Goal: Task Accomplishment & Management: Use online tool/utility

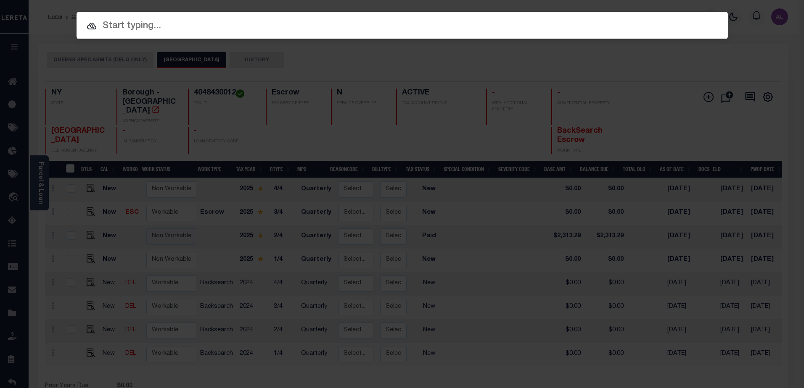
click at [103, 21] on input "text" at bounding box center [402, 26] width 651 height 15
type input "4"
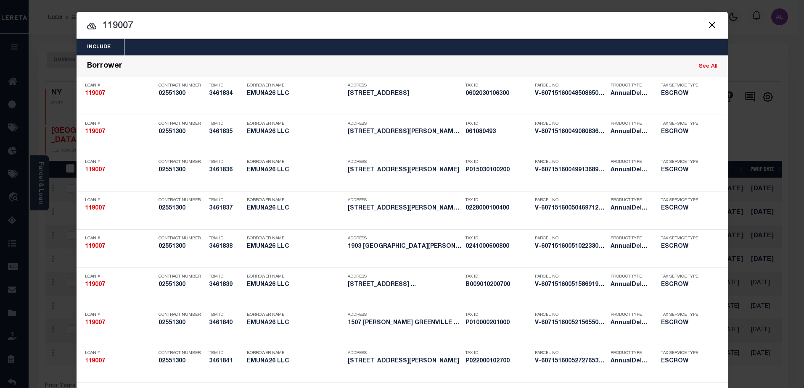
drag, startPoint x: 137, startPoint y: 28, endPoint x: 92, endPoint y: 16, distance: 45.8
drag, startPoint x: 108, startPoint y: 24, endPoint x: 111, endPoint y: 21, distance: 4.5
paste input "061080493"
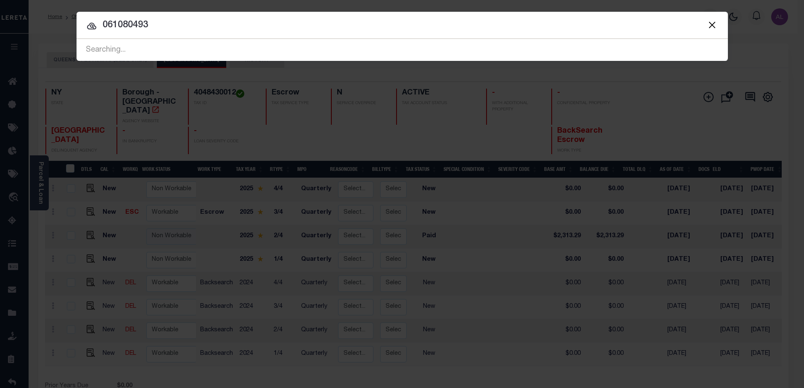
type input "061080493"
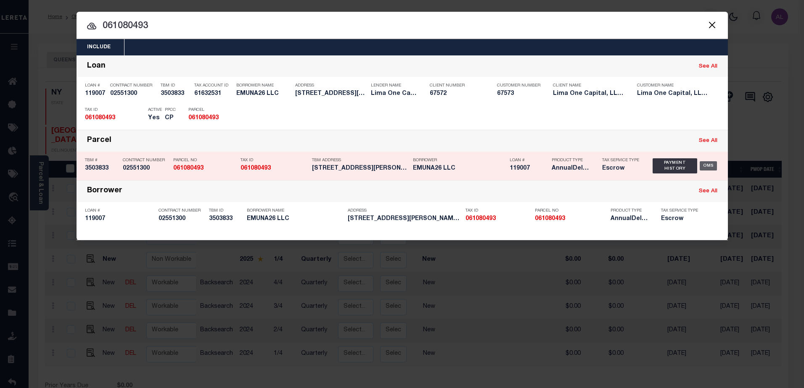
drag, startPoint x: 710, startPoint y: 166, endPoint x: 699, endPoint y: 163, distance: 11.3
click at [708, 166] on div "OMS" at bounding box center [707, 165] width 17 height 9
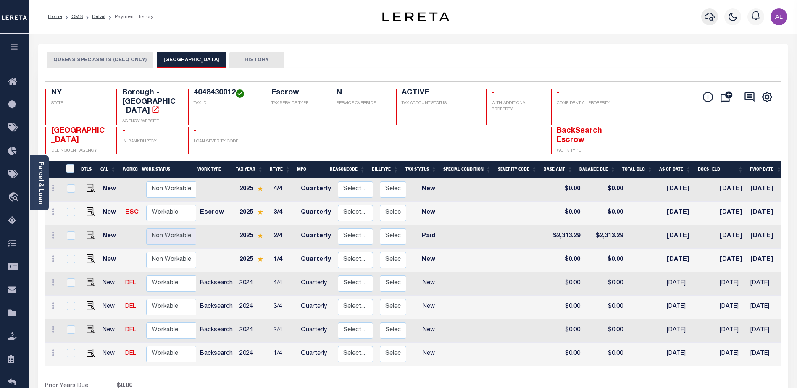
click at [710, 17] on icon "button" at bounding box center [710, 17] width 10 height 10
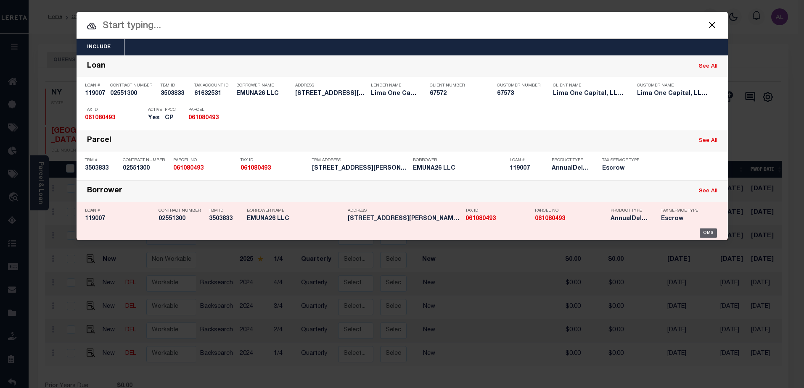
click at [708, 235] on div "OMS" at bounding box center [707, 233] width 17 height 9
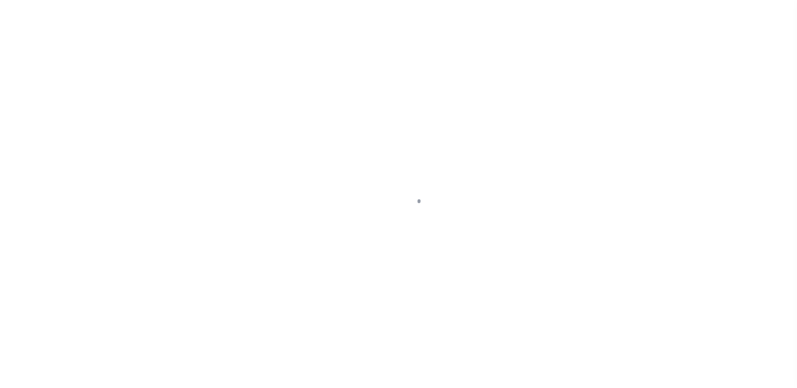
select select "Escrow"
type input "[STREET_ADDRESS][PERSON_NAME]"
type input "[PHONE_NUMBER]"
select select
type input "Columbia SC 29210"
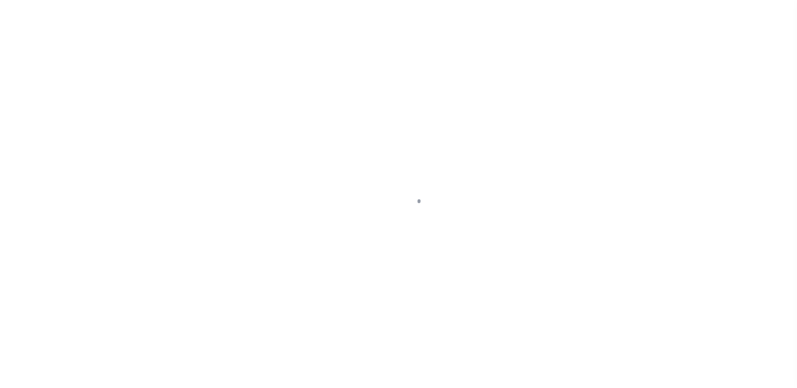
type input "119007-10"
type input "SC"
select select
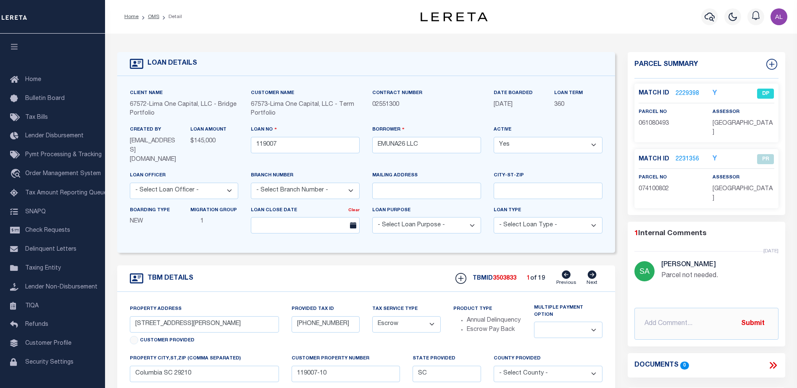
click at [689, 90] on link "2229398" at bounding box center [688, 94] width 24 height 9
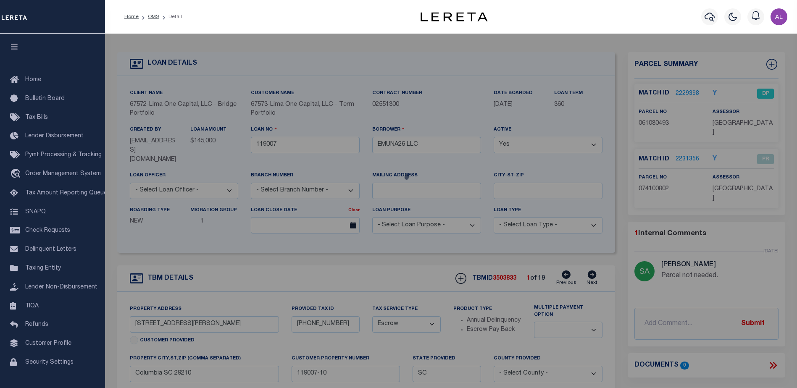
checkbox input "false"
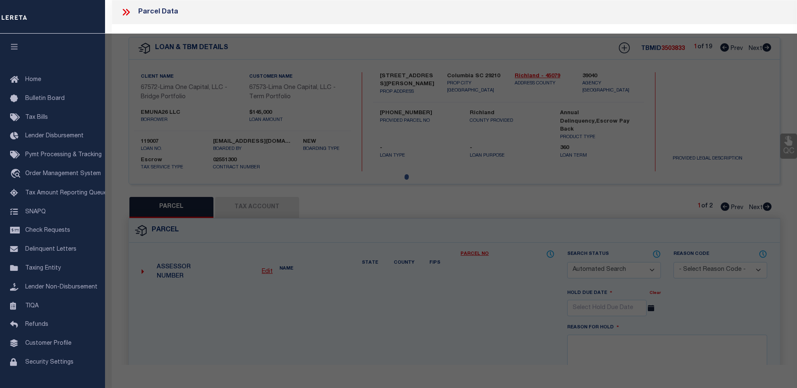
select select "DP"
type input "COLUMBIA NY LLC"
select select "AGW"
select select "ADD"
type input "4416 BONNIE FOREST BLVD"
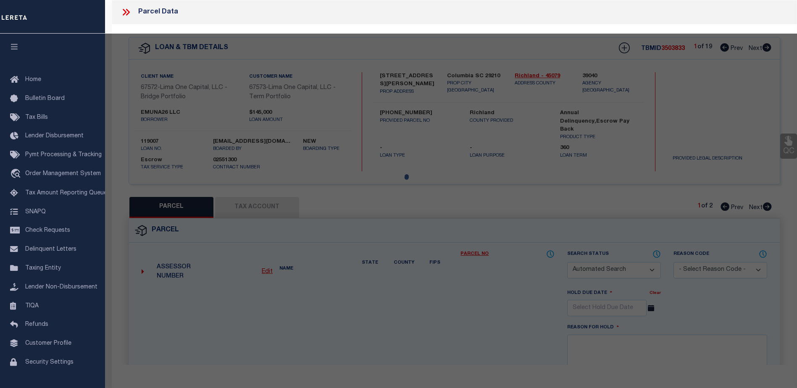
type input "COLUMBIA, SC 29210"
type textarea "LOT 48 A BLK C 100X161X45X155 #SU BONNIE FOREST #PR X-1472/1472A/267/267A"
type textarea "Duplicate Parcel"
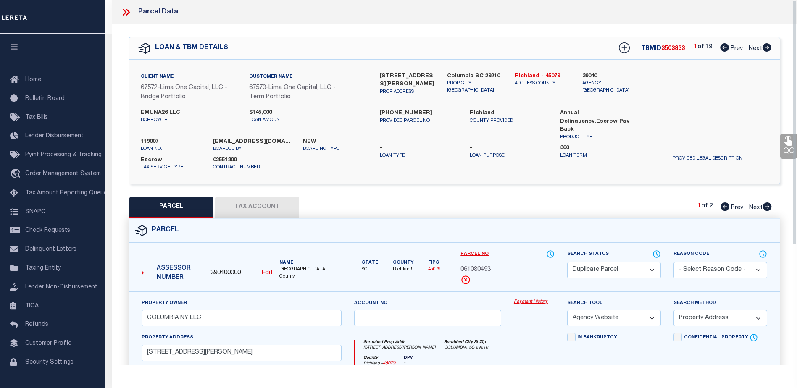
click at [528, 301] on link "Payment History" at bounding box center [534, 302] width 41 height 7
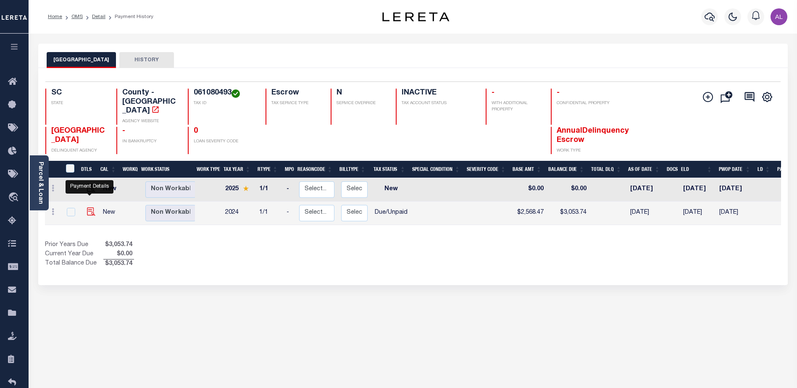
click at [87, 208] on img "" at bounding box center [91, 212] width 8 height 8
checkbox input "true"
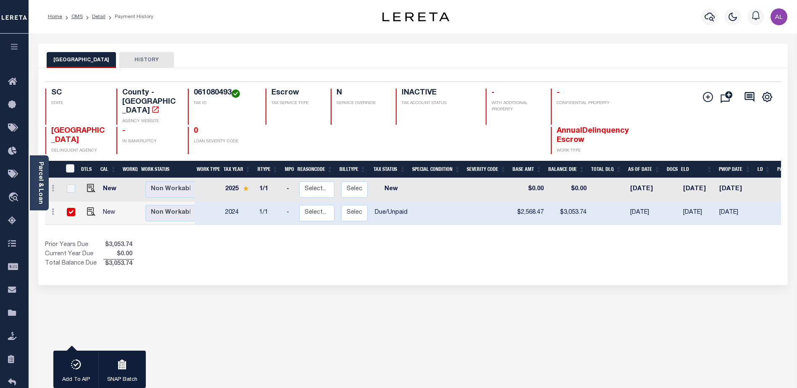
drag, startPoint x: 656, startPoint y: 220, endPoint x: 737, endPoint y: 224, distance: 81.2
click at [737, 224] on div "DTLS CAL WorkQ Work Status Work Type Tax Year RType MPO ReasonCode BillType Tax…" at bounding box center [413, 215] width 736 height 108
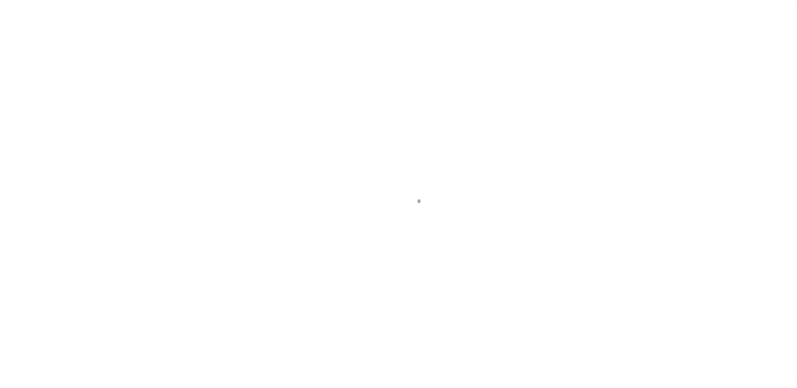
select select "DUE"
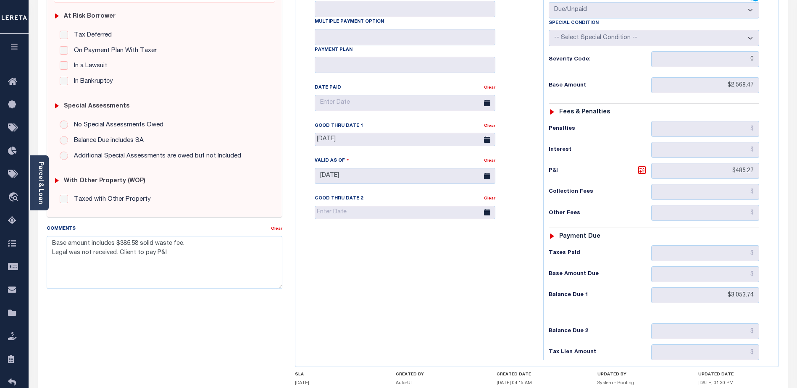
scroll to position [168, 0]
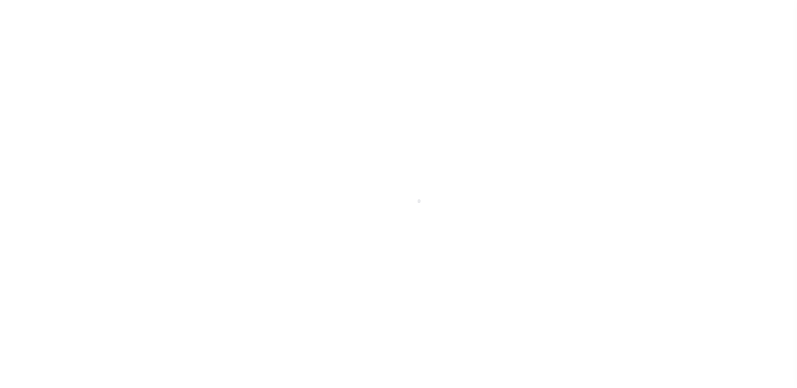
select select "Escrow"
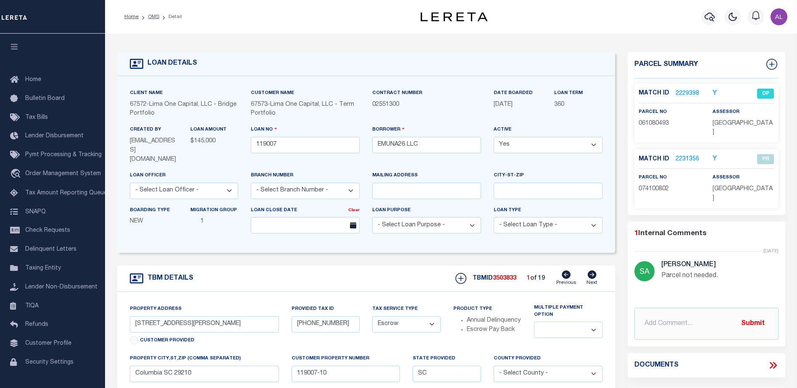
click at [680, 92] on link "2229398" at bounding box center [688, 94] width 24 height 9
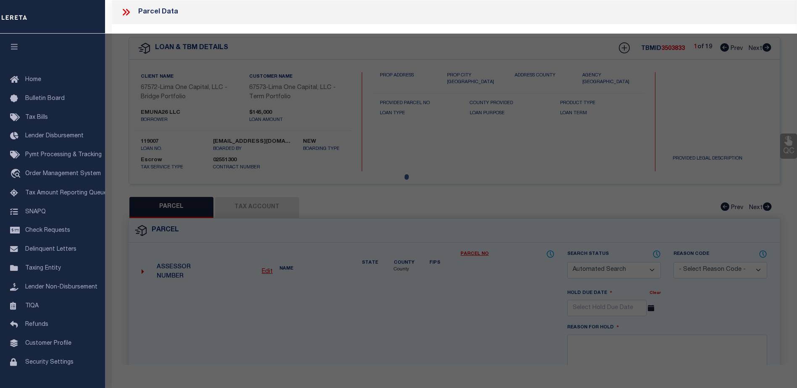
checkbox input "false"
select select "DP"
type input "COLUMBIA NY LLC"
select select "AGW"
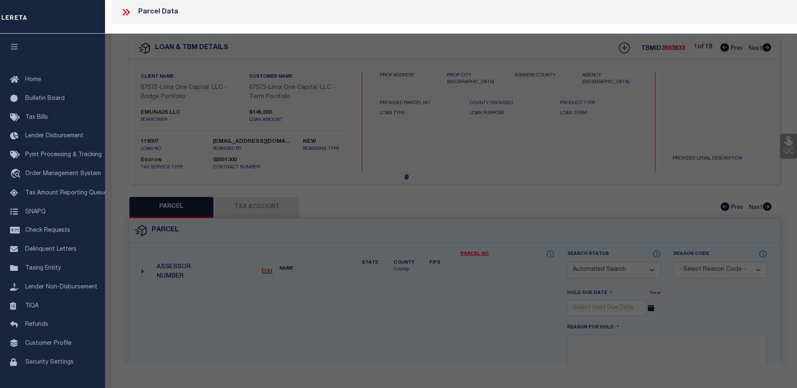
select select "ADD"
type input "4416 BONNIE FOREST BLVD"
type input "COLUMBIA, SC 29210"
type textarea "LOT 48 A BLK C 100X161X45X155 #[PERSON_NAME] FOREST #PR X-1472/1472A/267/267A"
type textarea "Duplicate Parcel"
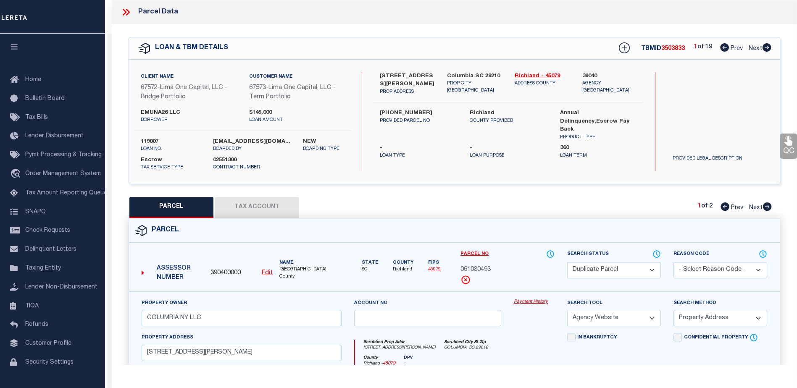
click at [535, 302] on link "Payment History" at bounding box center [534, 302] width 41 height 7
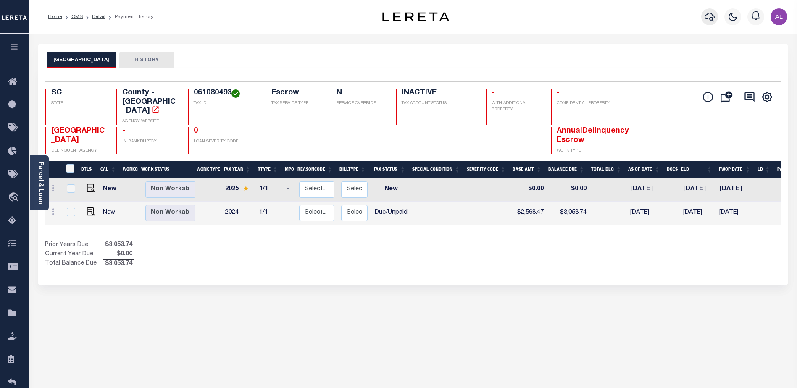
click at [713, 18] on icon "button" at bounding box center [710, 17] width 10 height 9
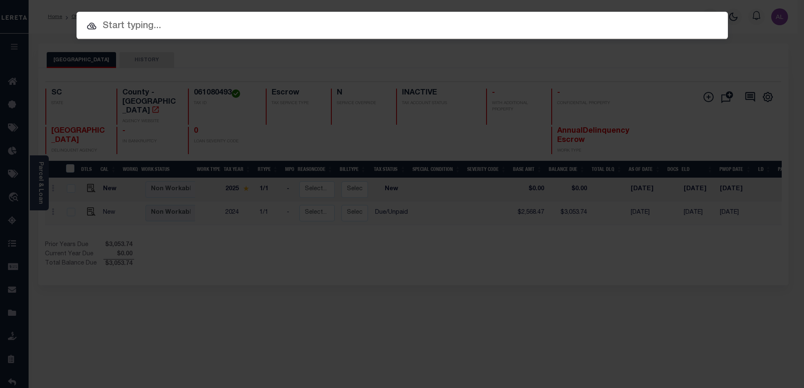
click at [98, 17] on div at bounding box center [402, 25] width 651 height 27
paste input "061080493"
type input "061080493"
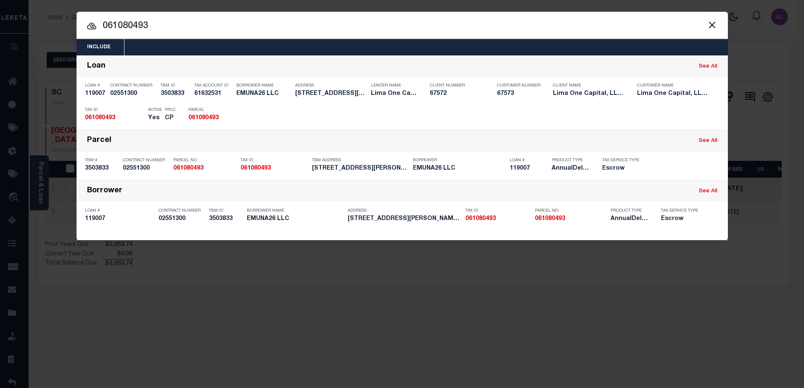
click at [715, 23] on button "Close" at bounding box center [712, 24] width 11 height 11
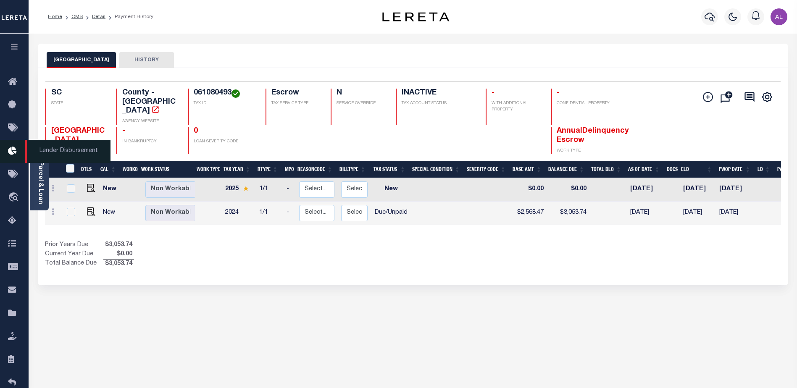
click at [14, 153] on icon at bounding box center [14, 151] width 13 height 11
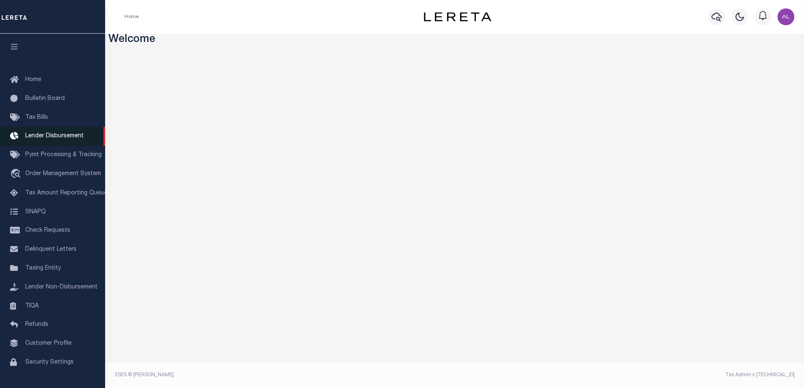
click at [77, 144] on link "Lender Disbursement" at bounding box center [52, 136] width 105 height 19
